Goal: Find specific page/section: Find specific page/section

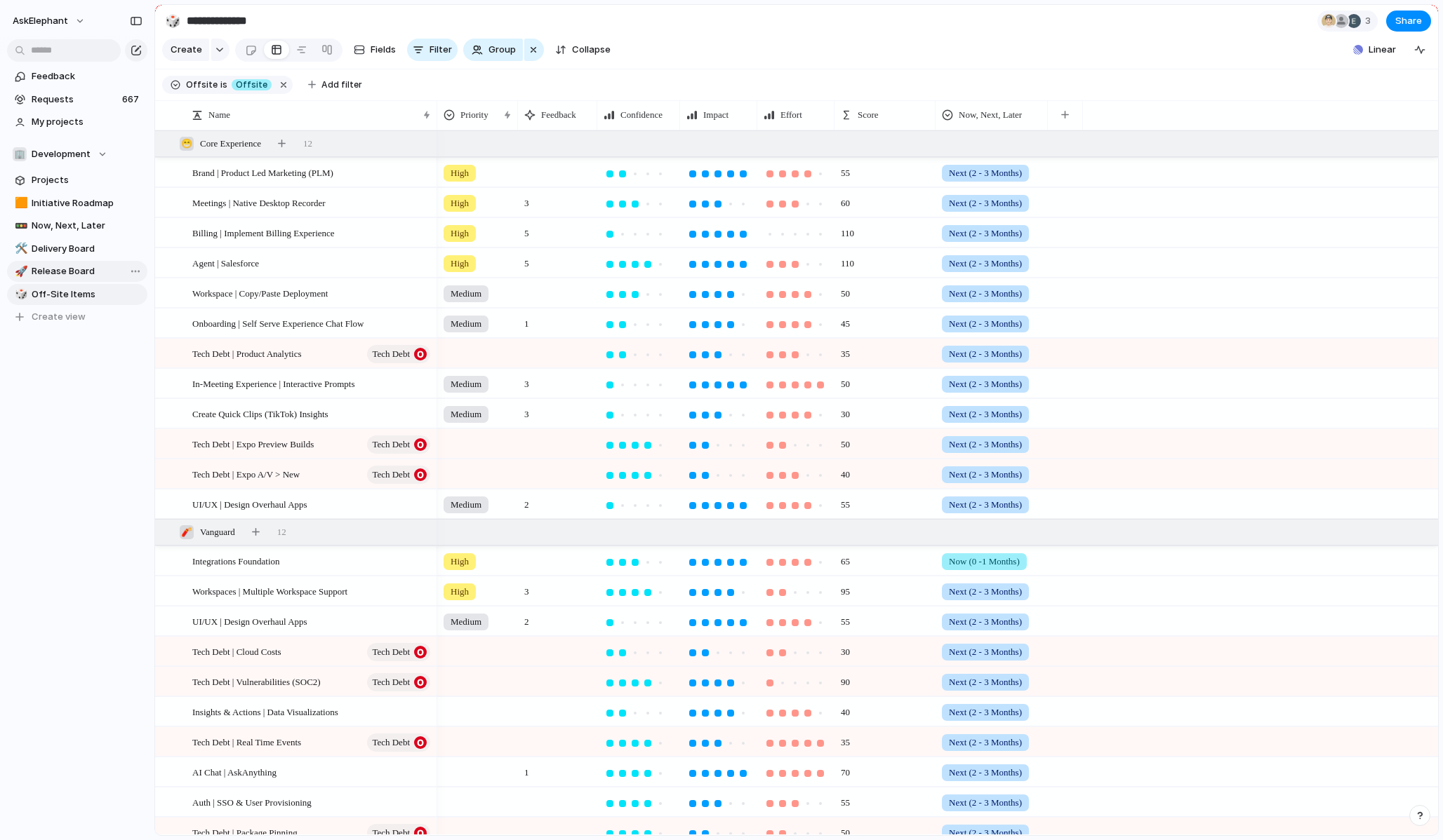
click at [63, 269] on span "Release Board" at bounding box center [86, 271] width 110 height 14
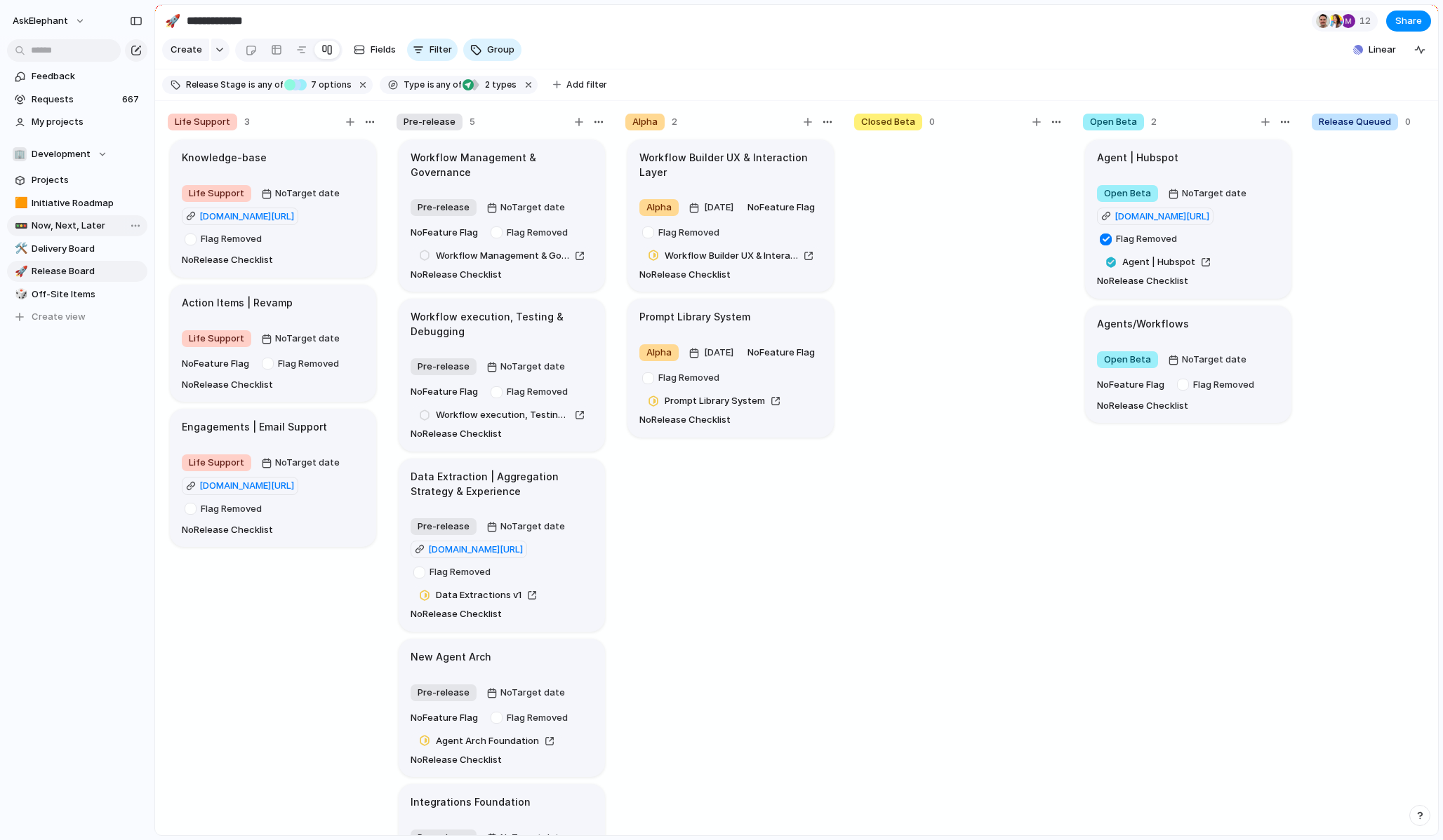
click at [87, 227] on span "Now, Next, Later" at bounding box center [86, 226] width 110 height 14
type input "**********"
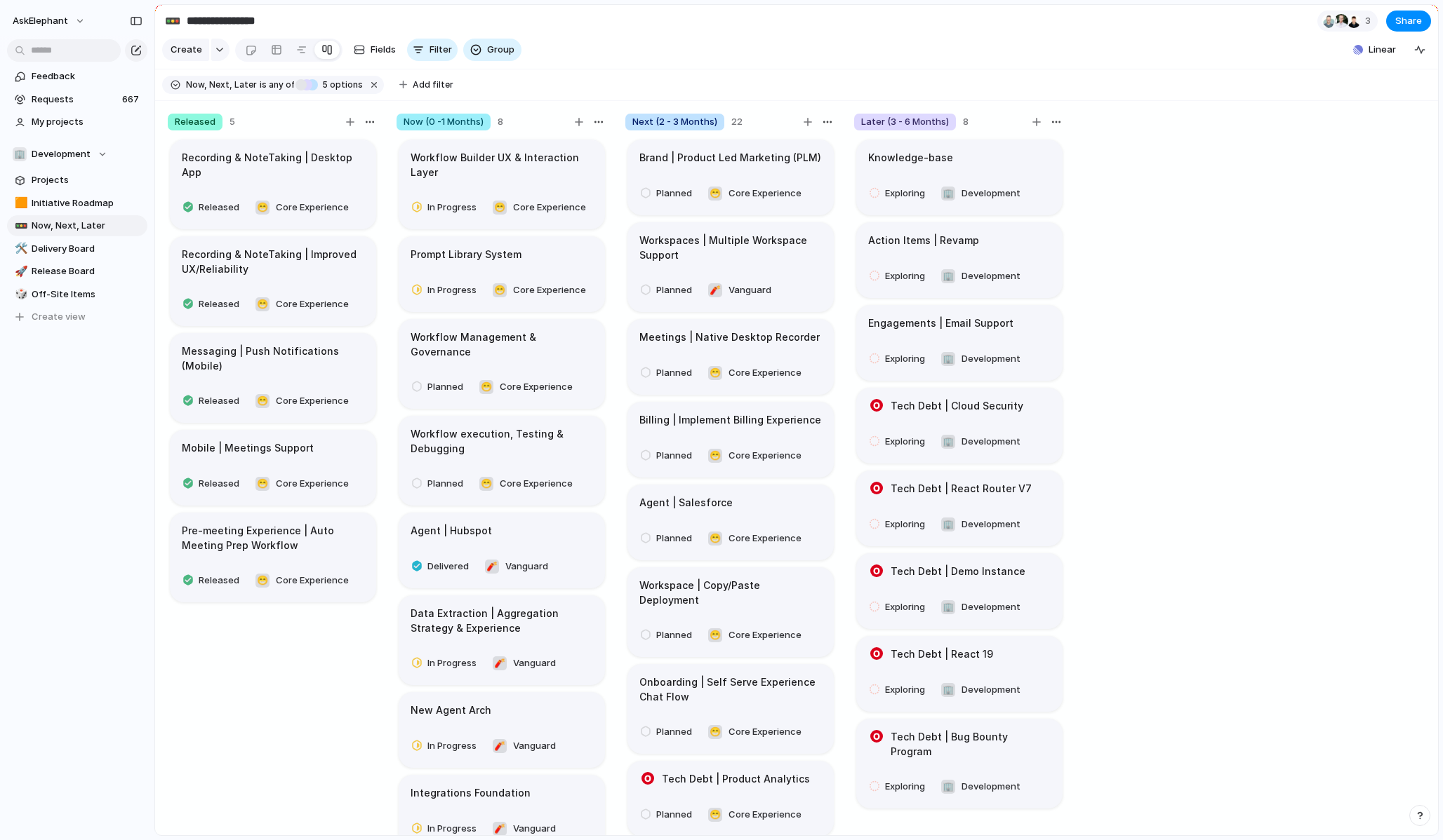
click at [771, 260] on h1 "Workspaces | Multiple Workspace Support" at bounding box center [730, 247] width 182 height 29
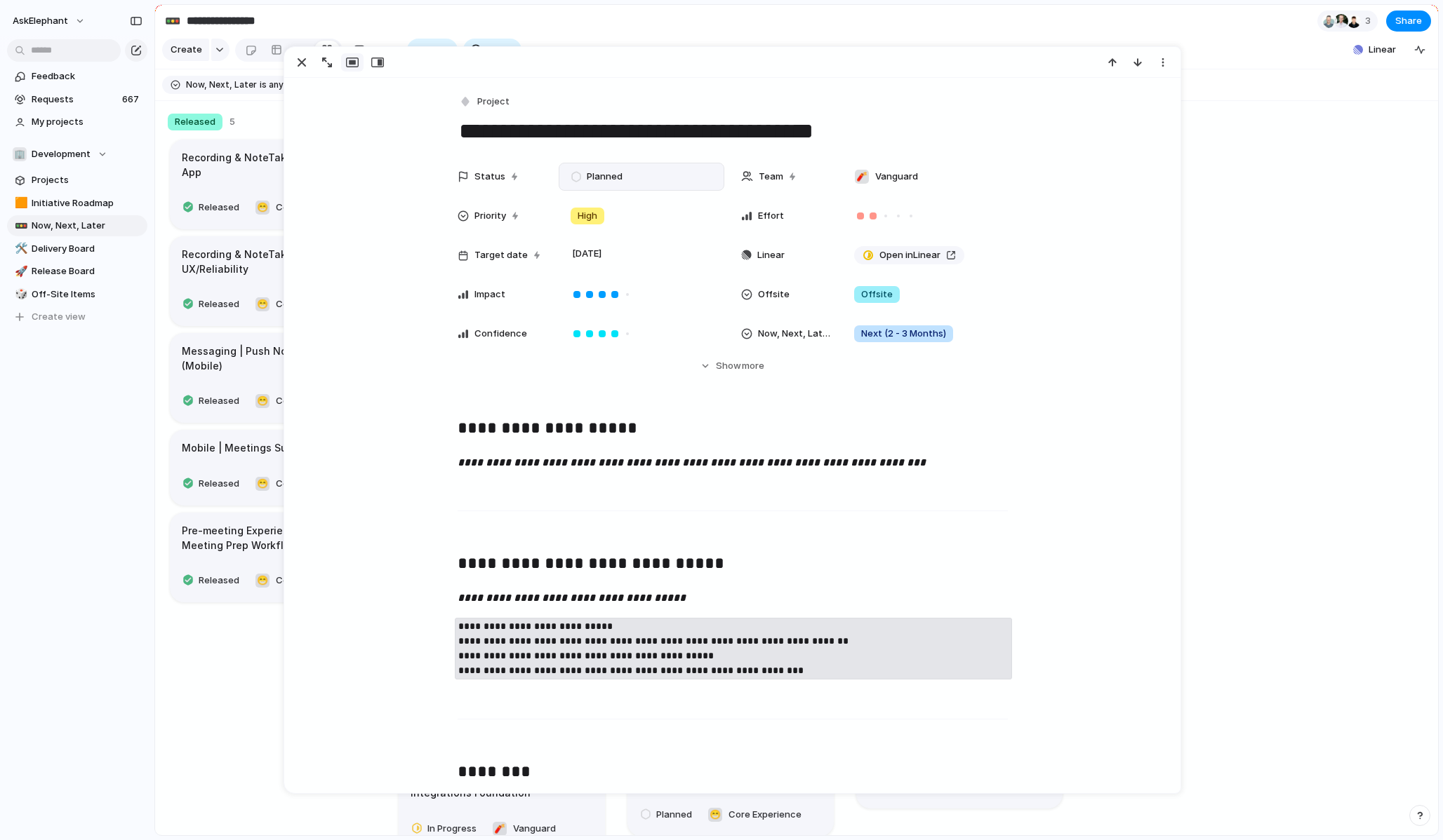
click at [584, 176] on div "Planned" at bounding box center [600, 176] width 56 height 17
click at [584, 176] on div "No results found" at bounding box center [722, 420] width 1443 height 840
click at [595, 176] on span "Planned" at bounding box center [604, 176] width 36 height 14
click at [595, 176] on div "No results found" at bounding box center [722, 420] width 1443 height 840
click at [717, 373] on button "Hide Show more" at bounding box center [733, 366] width 551 height 25
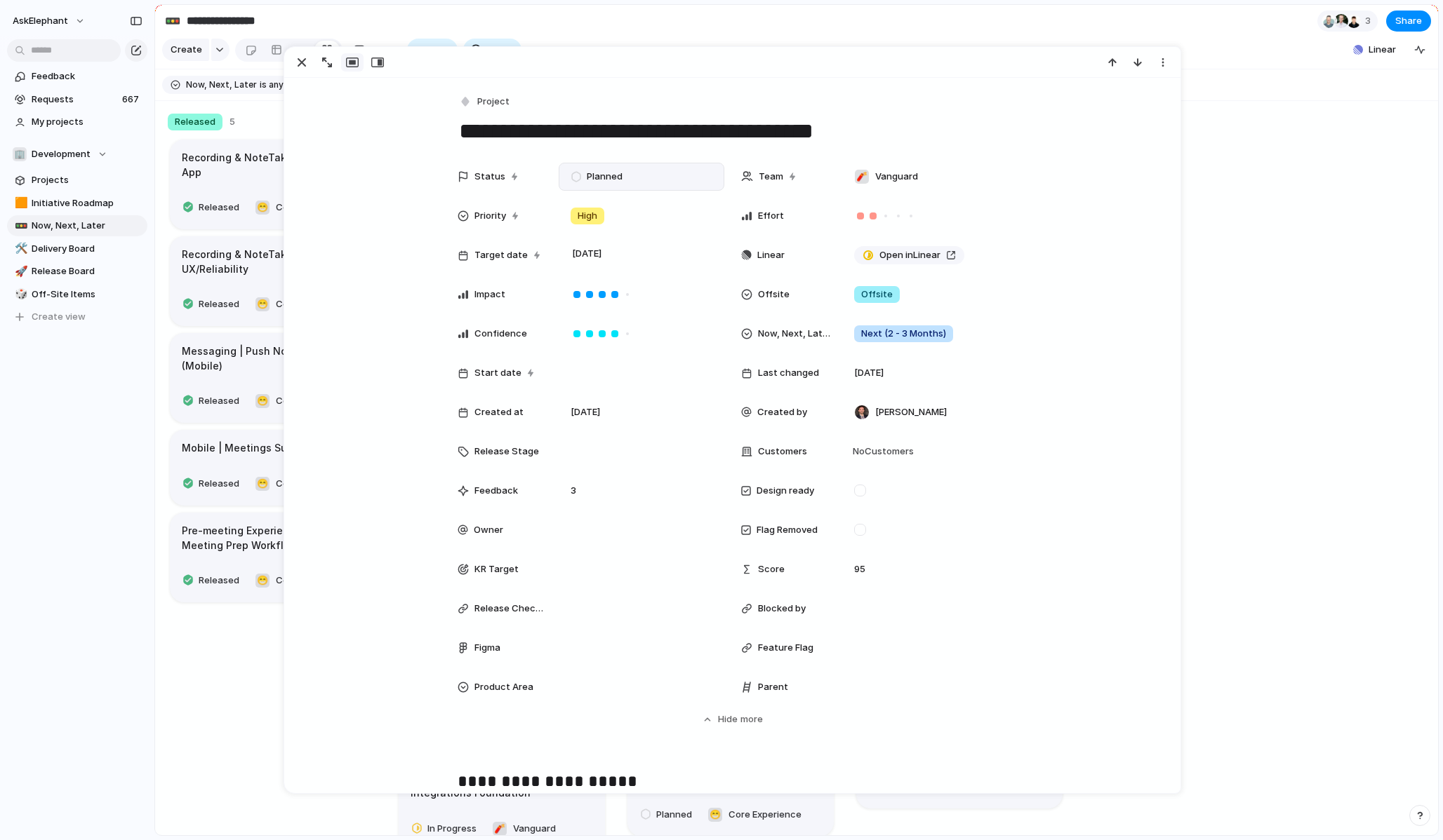
click at [631, 173] on div "Planned" at bounding box center [600, 176] width 70 height 20
type input "*"
click at [1076, 513] on div "No results found" at bounding box center [722, 420] width 1443 height 840
click at [883, 24] on section "**********" at bounding box center [796, 20] width 1283 height 31
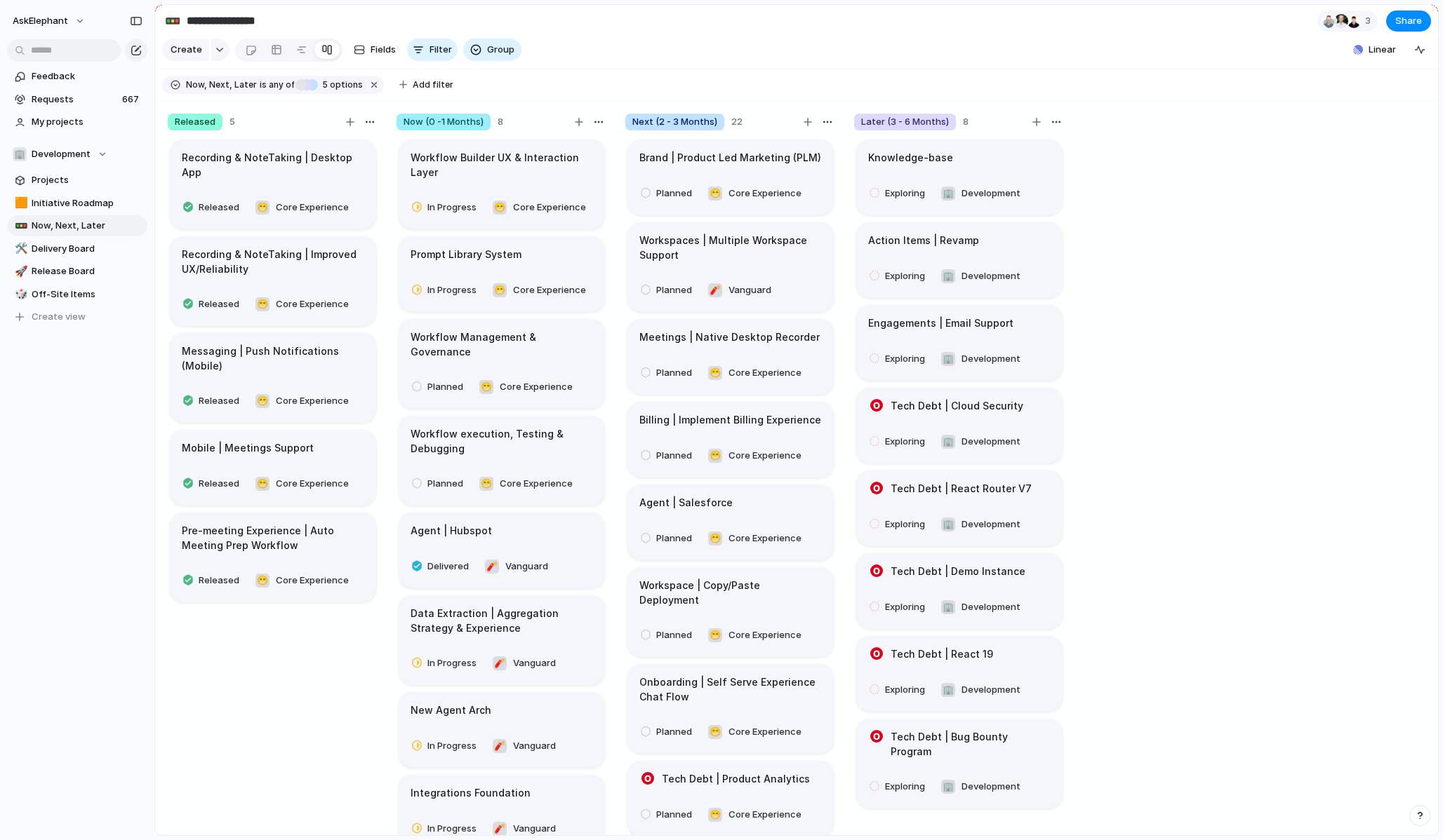
click at [775, 254] on h1 "Workspaces | Multiple Workspace Support" at bounding box center [730, 247] width 182 height 29
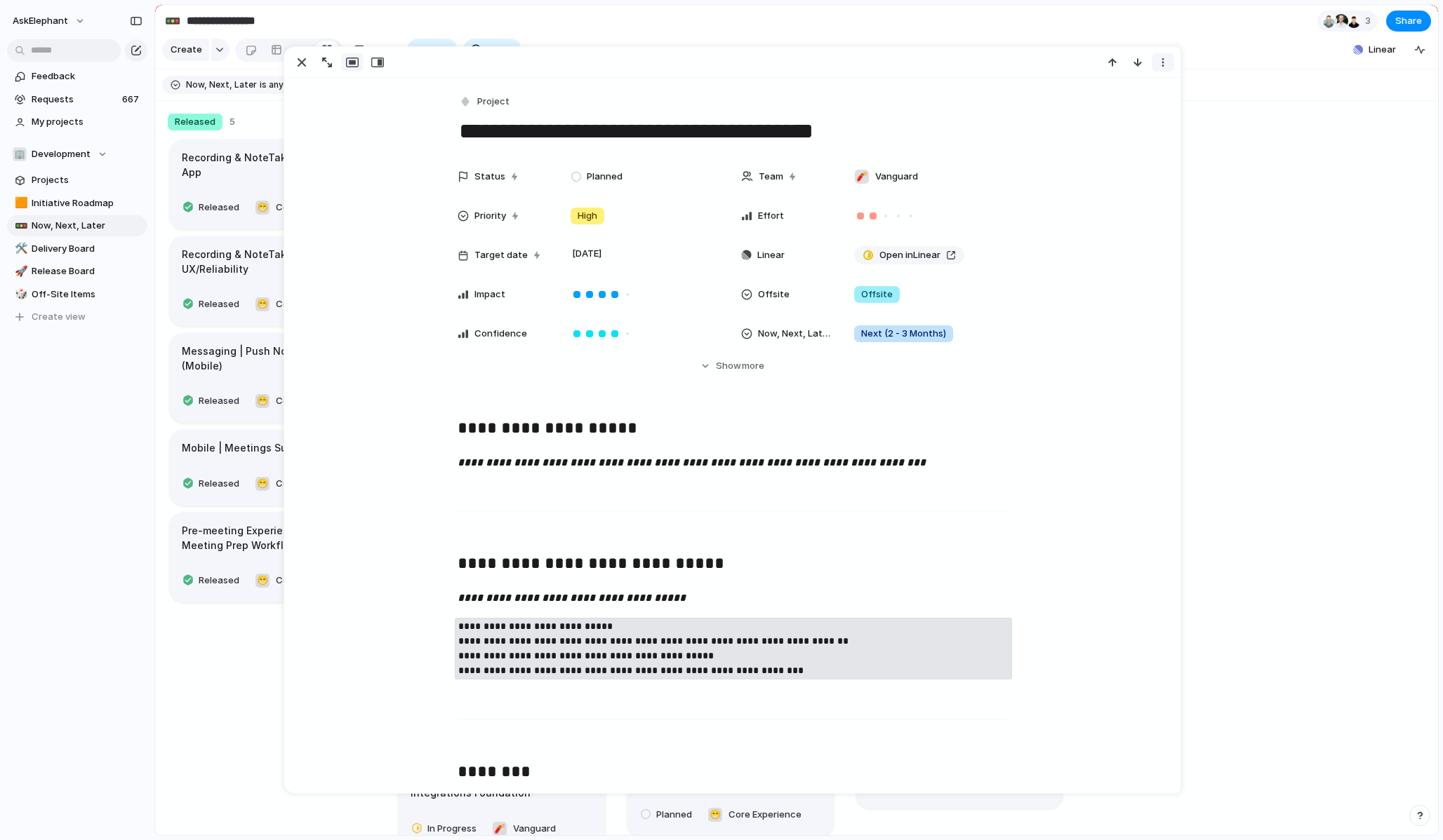
click at [1155, 64] on button "button" at bounding box center [1163, 61] width 23 height 18
click at [937, 72] on div "Mark as duplicate Delete" at bounding box center [722, 420] width 1443 height 840
click at [886, 260] on span "Open in Linear" at bounding box center [909, 255] width 61 height 14
click at [722, 357] on button "Hide Show more" at bounding box center [733, 366] width 551 height 25
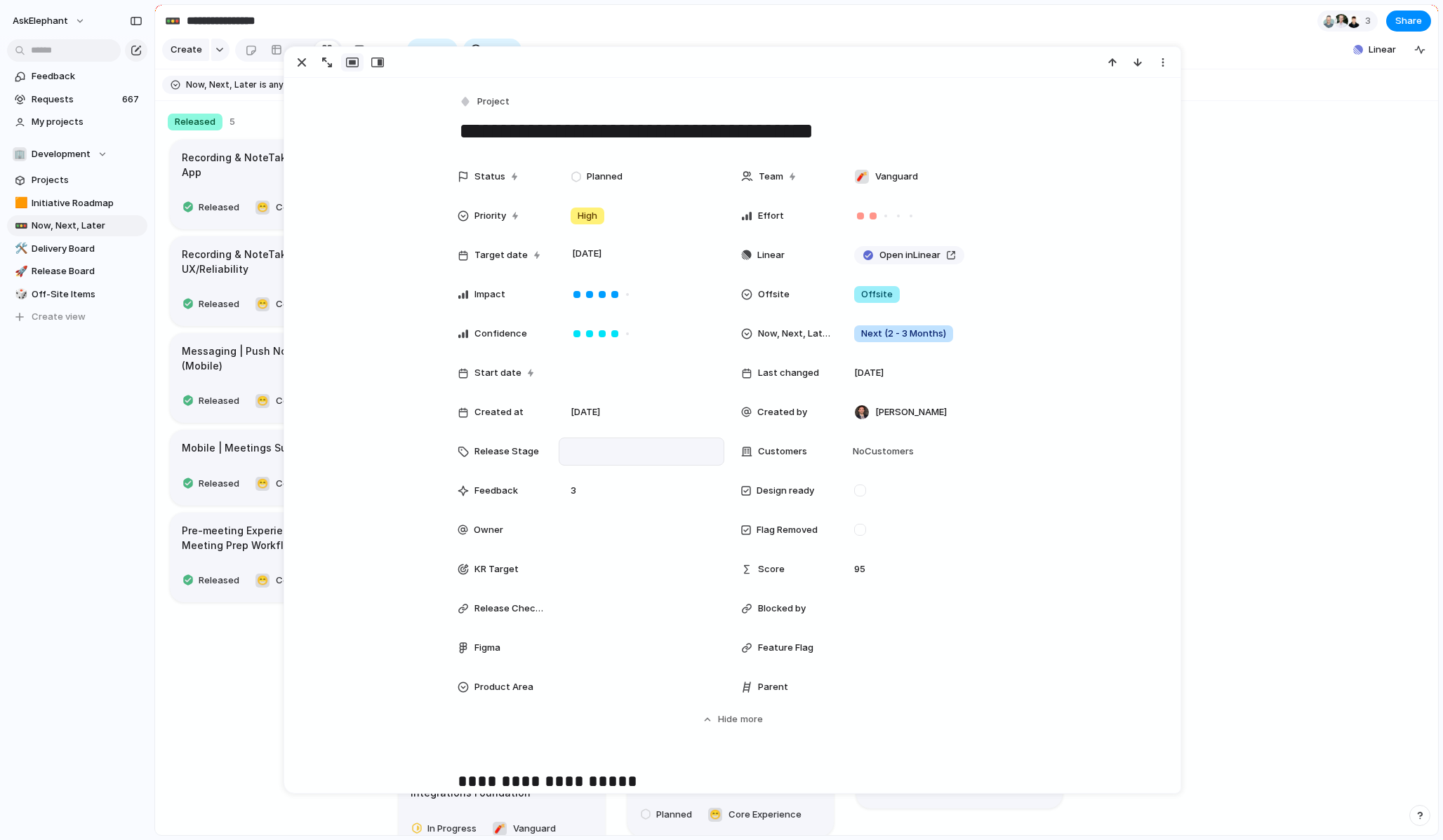
click at [597, 456] on div at bounding box center [641, 451] width 153 height 15
click at [611, 646] on span "Released" at bounding box center [601, 645] width 41 height 14
click at [579, 376] on div at bounding box center [641, 373] width 153 height 15
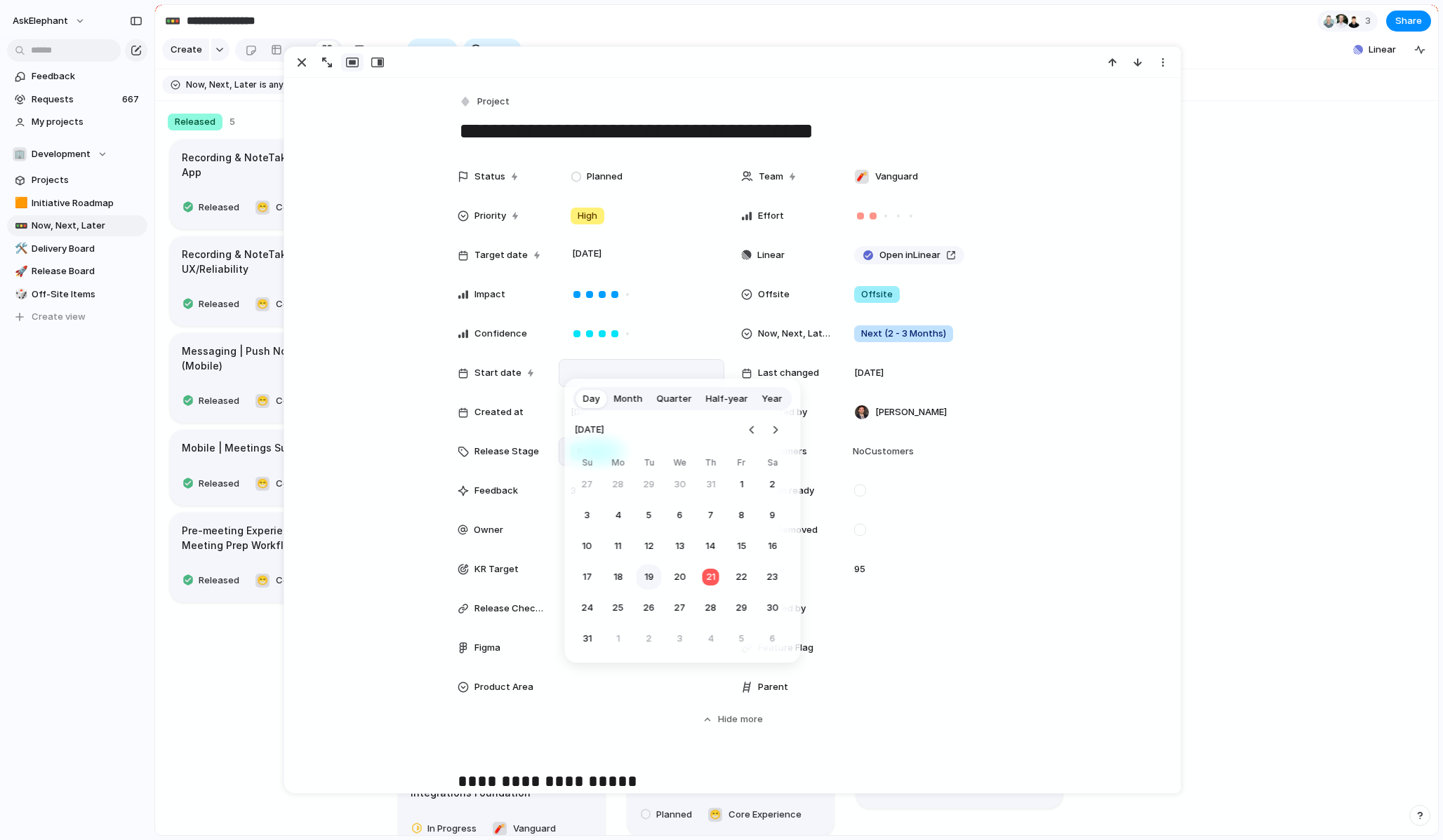
click at [654, 576] on button "19" at bounding box center [649, 577] width 25 height 25
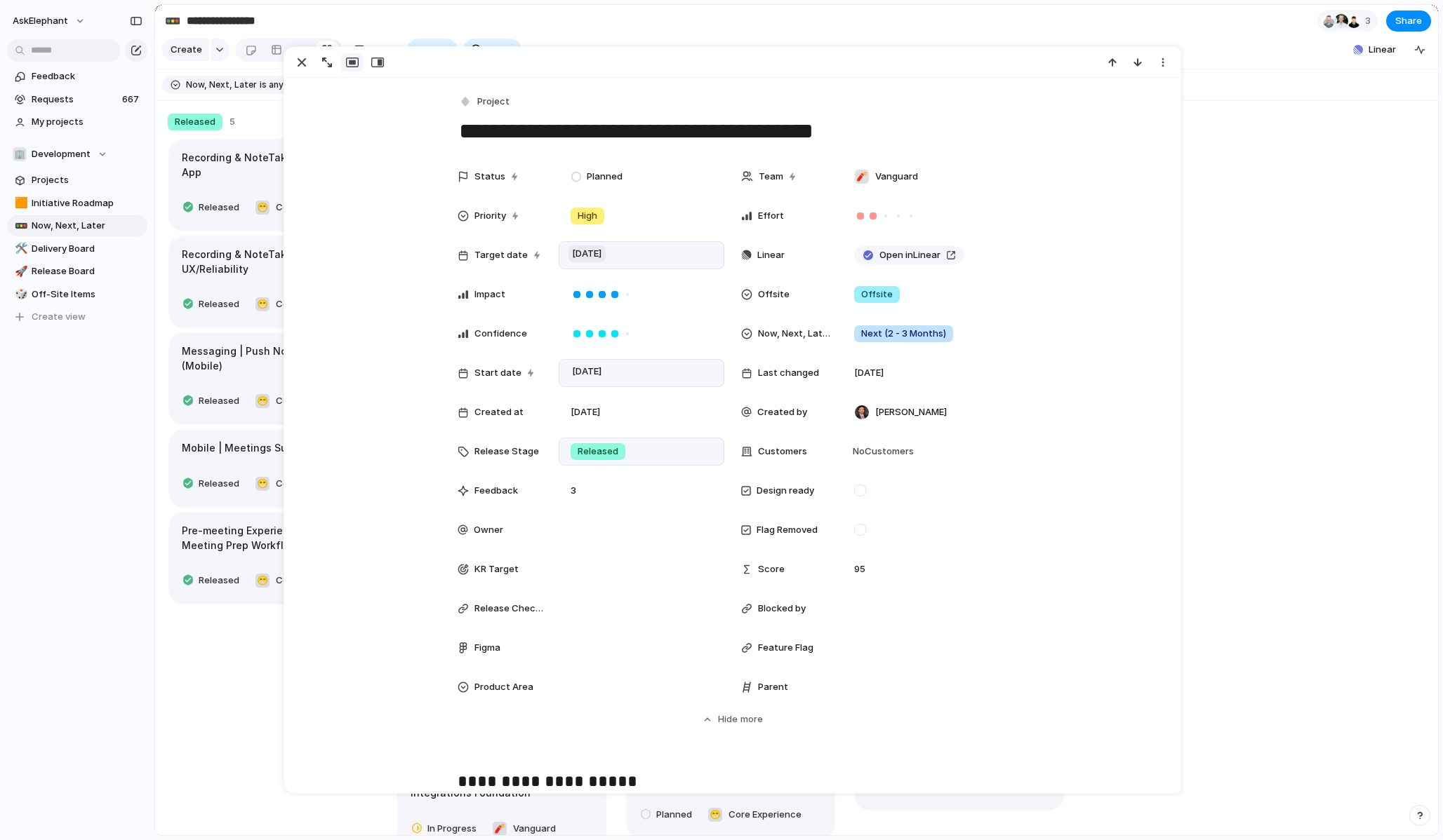
click at [600, 258] on span "[DATE]" at bounding box center [586, 254] width 37 height 17
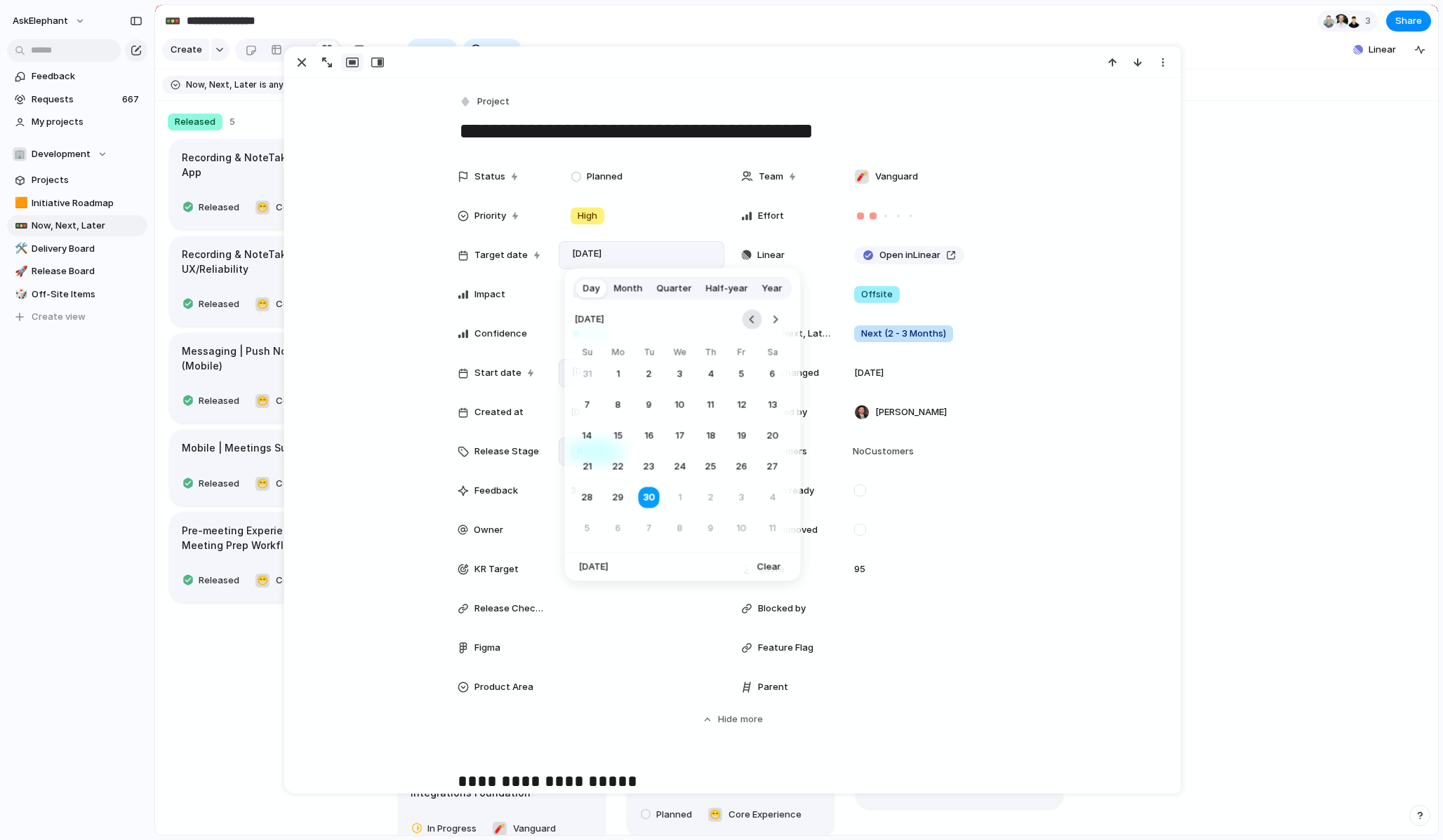
click at [750, 321] on button "Go to the Previous Month" at bounding box center [752, 319] width 20 height 20
click at [744, 464] on button "22" at bounding box center [741, 466] width 27 height 27
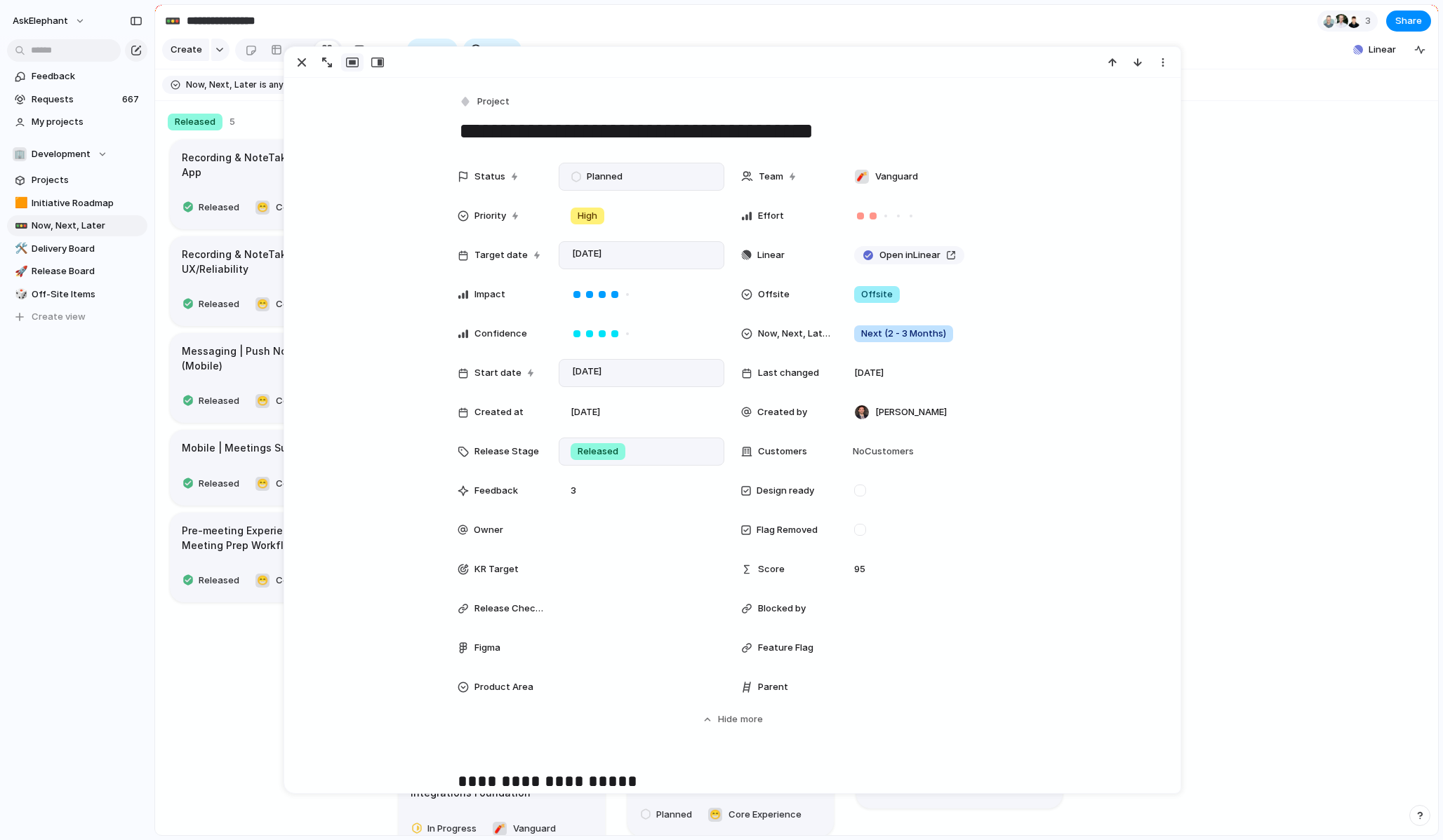
click at [610, 177] on span "Planned" at bounding box center [604, 176] width 36 height 14
click at [610, 177] on div "No results found" at bounding box center [722, 420] width 1443 height 840
click at [1214, 42] on section "Create Fields Filter Group Zoom Linear" at bounding box center [796, 53] width 1283 height 34
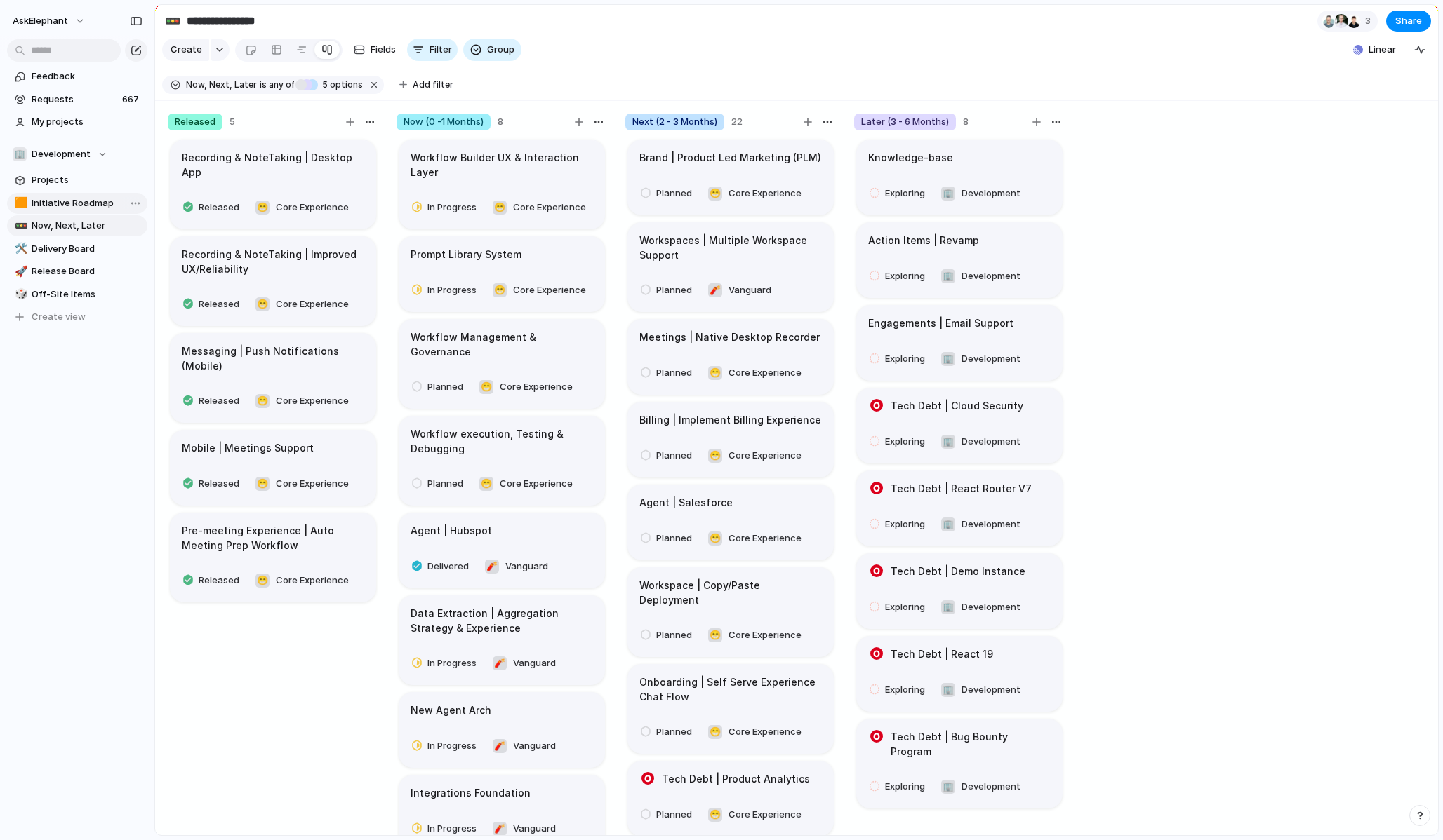
click at [56, 206] on span "Initiative Roadmap" at bounding box center [86, 203] width 110 height 14
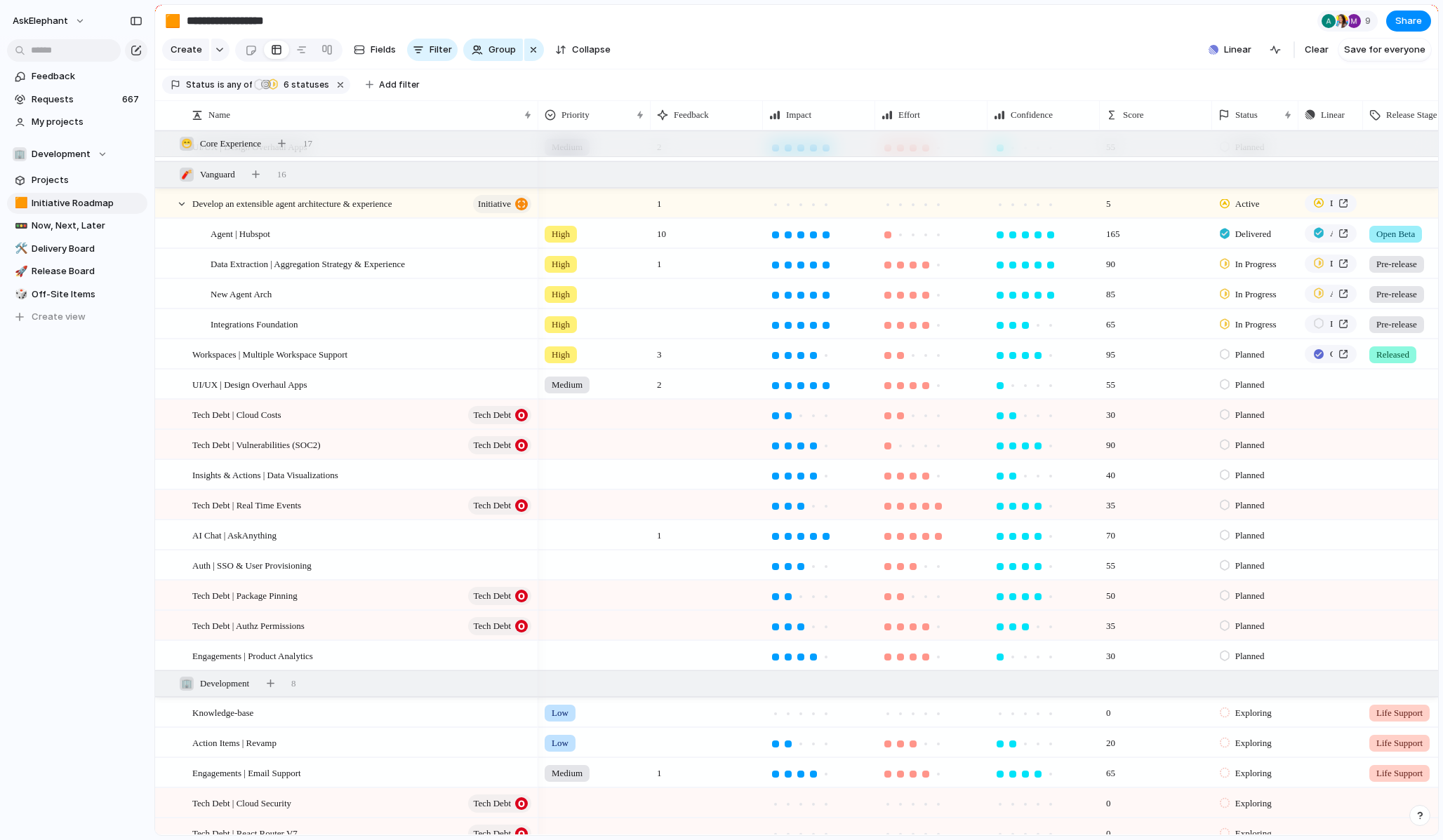
scroll to position [469, 0]
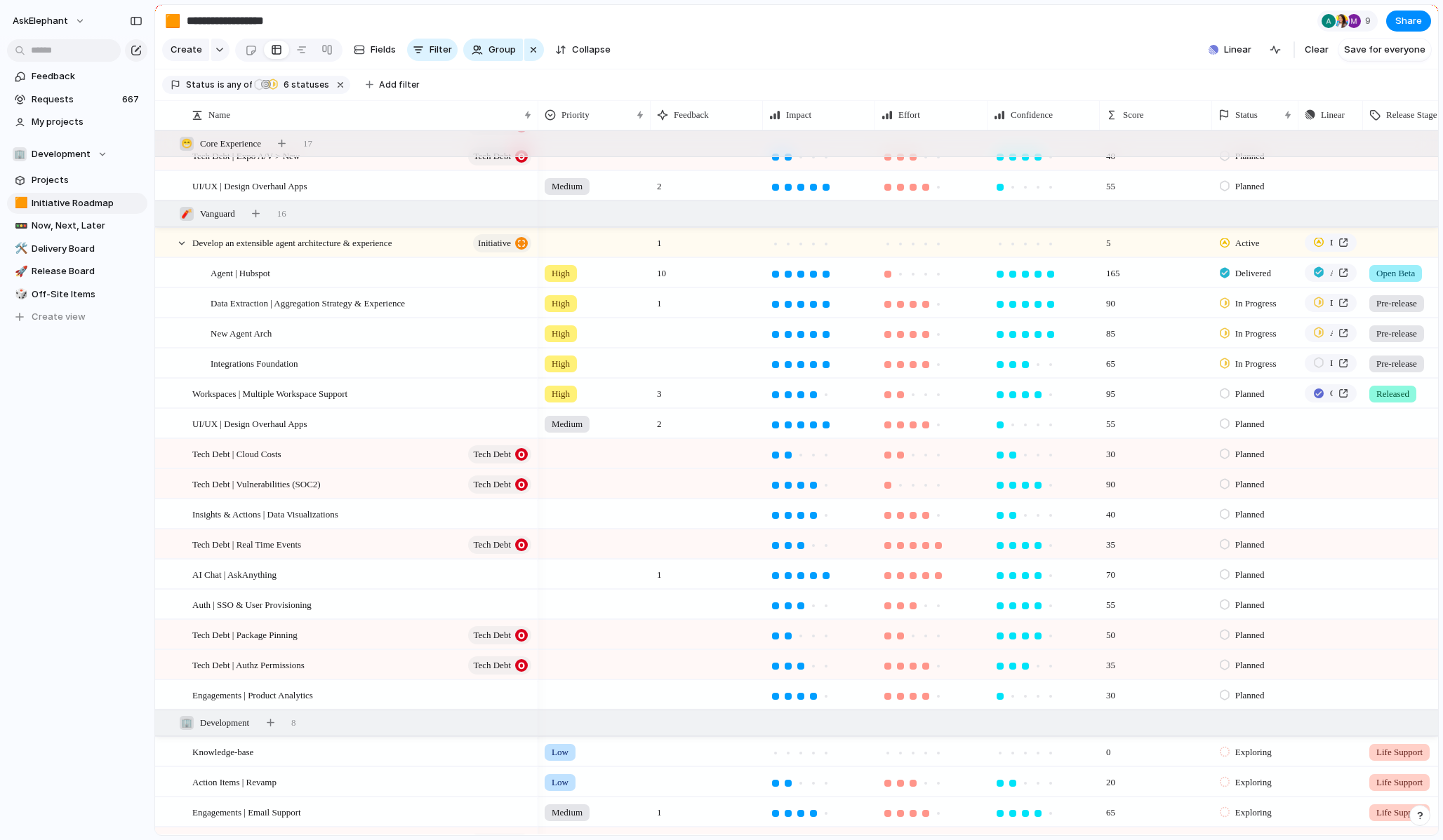
click at [1231, 395] on div "Planned" at bounding box center [1245, 395] width 49 height 17
click at [1235, 571] on span "Released" at bounding box center [1255, 572] width 41 height 14
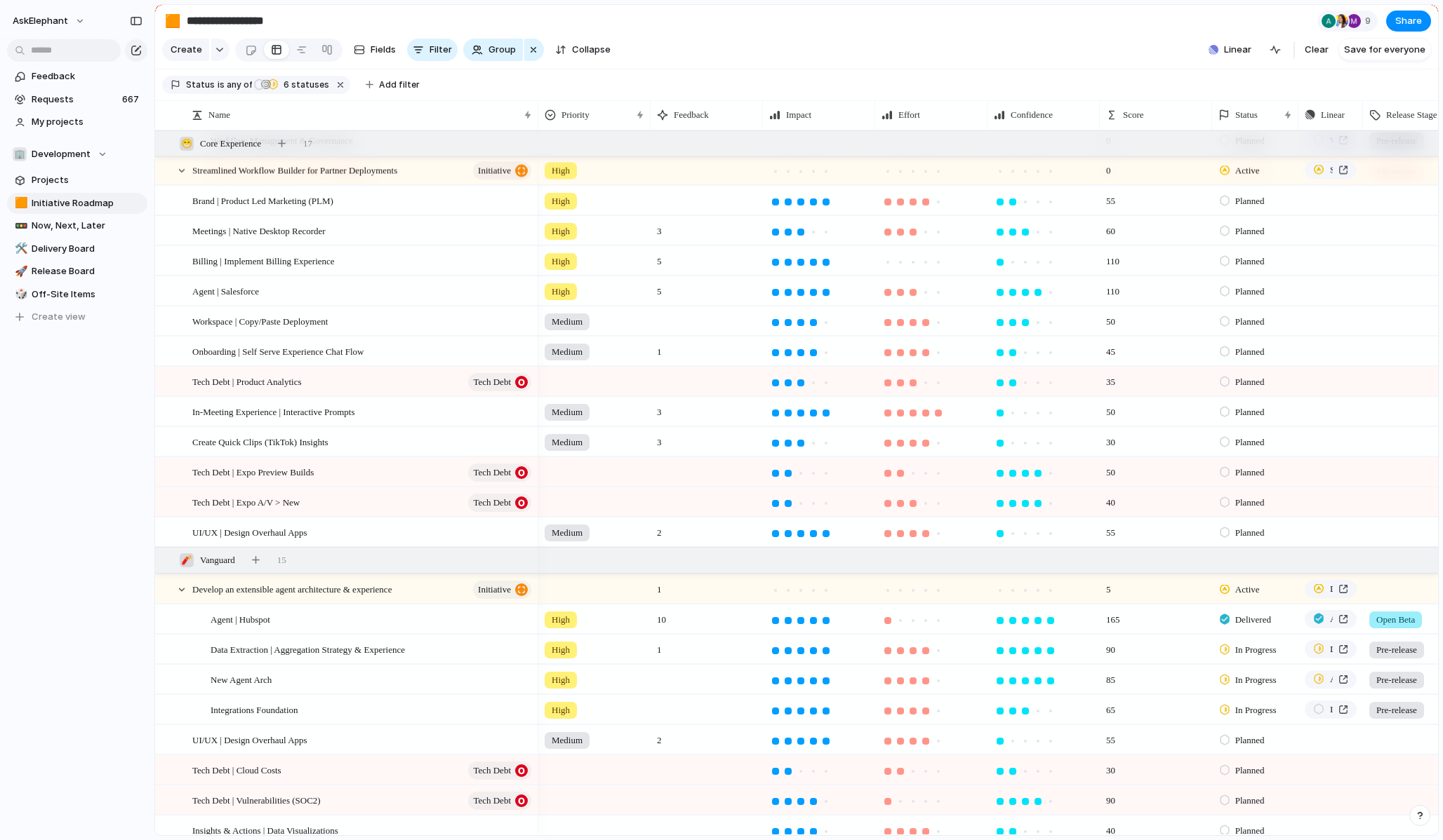
scroll to position [0, 0]
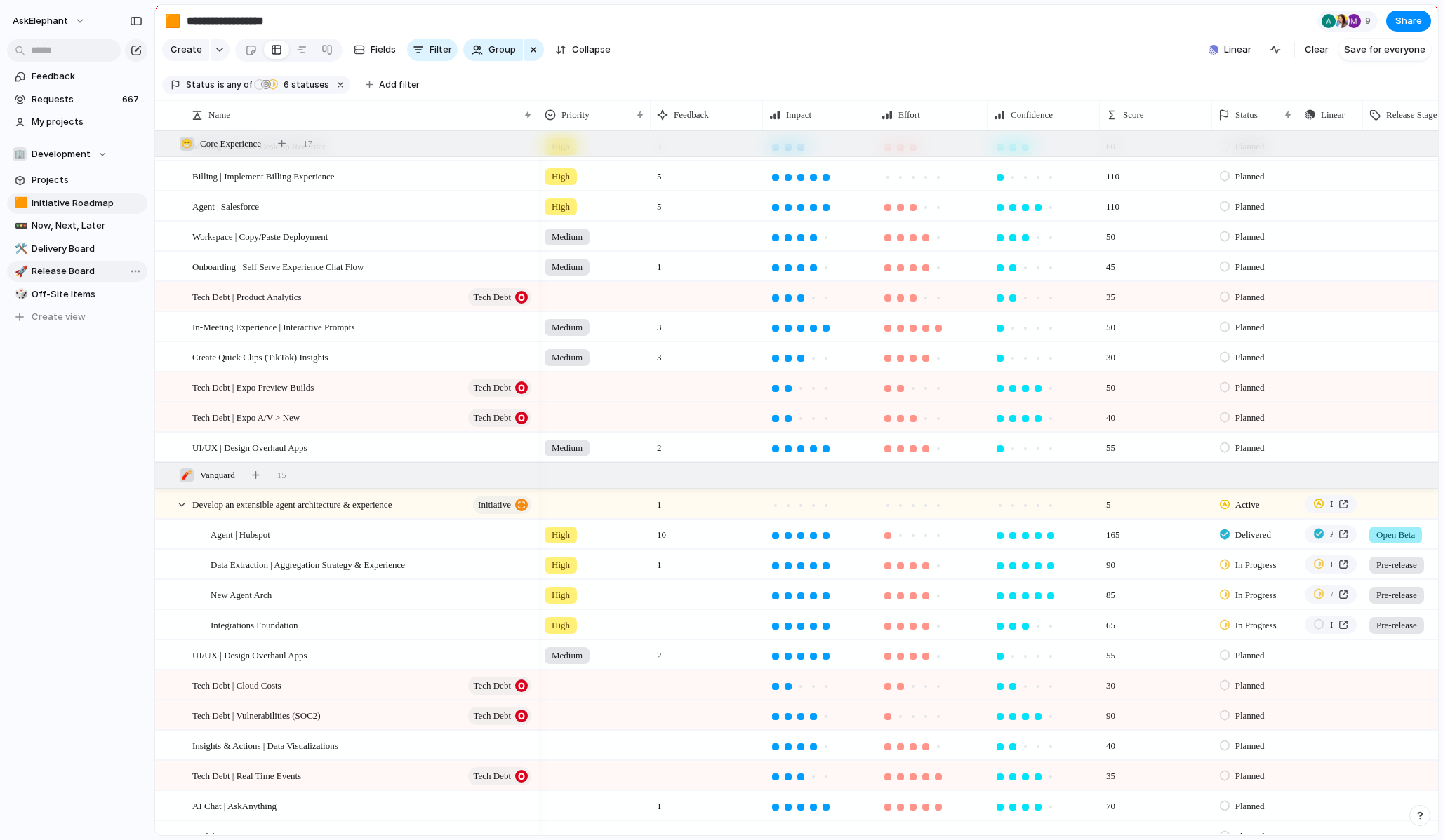
click at [83, 264] on span "Release Board" at bounding box center [86, 271] width 110 height 14
type input "**********"
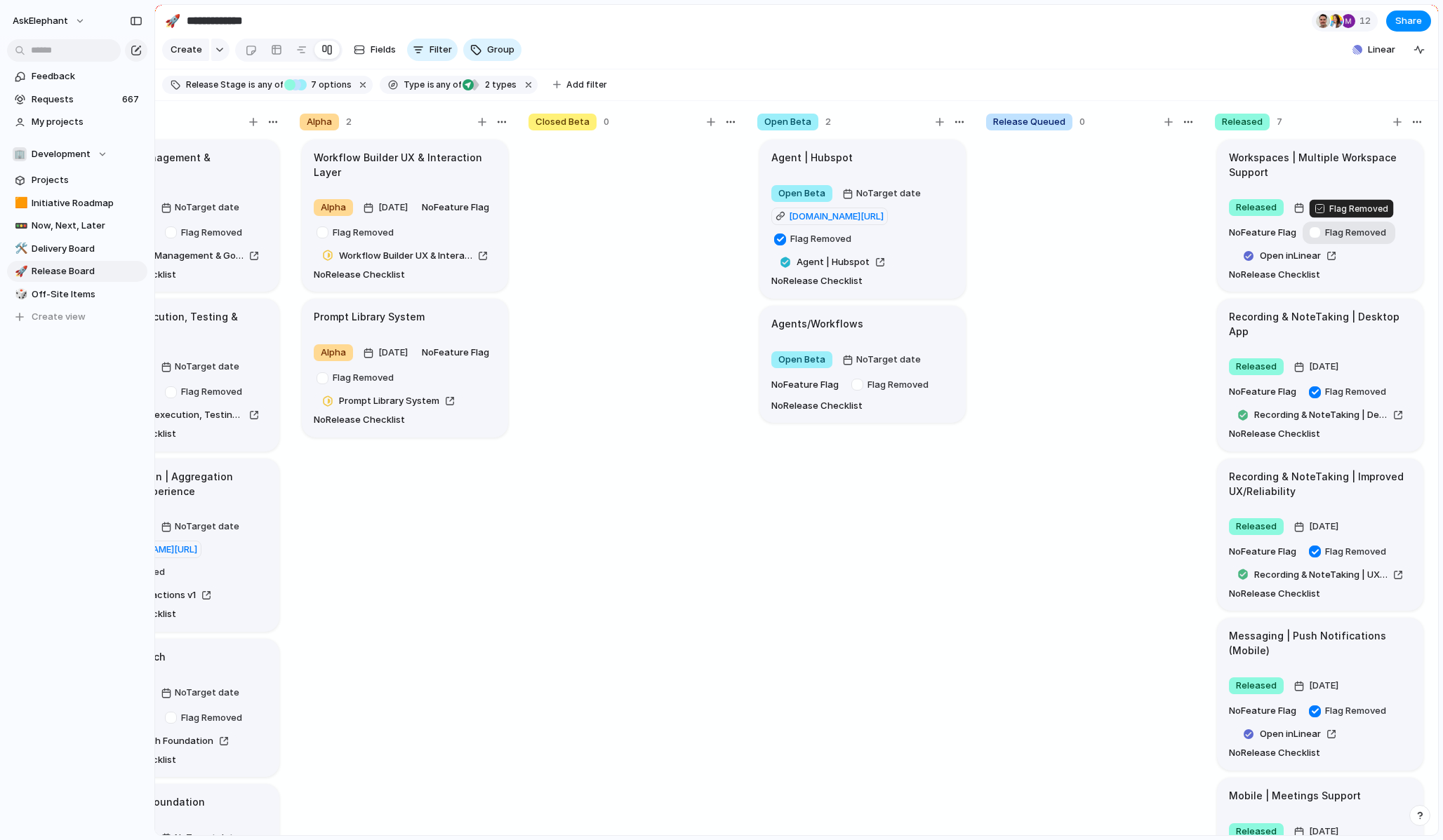
click at [1316, 236] on div "button" at bounding box center [1315, 232] width 12 height 12
